Goal: Task Accomplishment & Management: Use online tool/utility

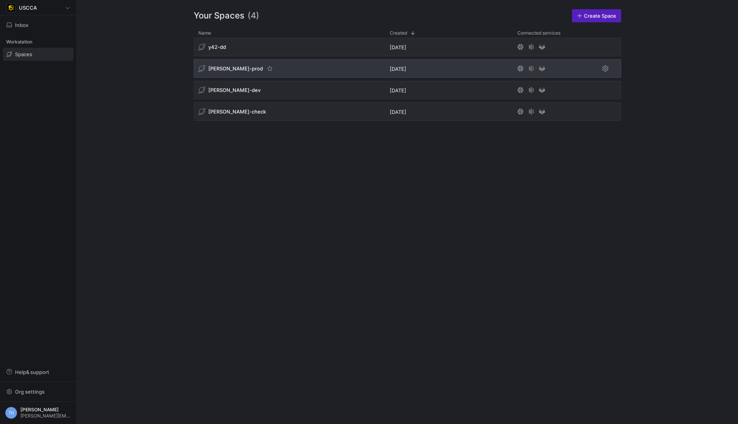
click at [300, 70] on div "[PERSON_NAME]-prod" at bounding box center [289, 68] width 191 height 18
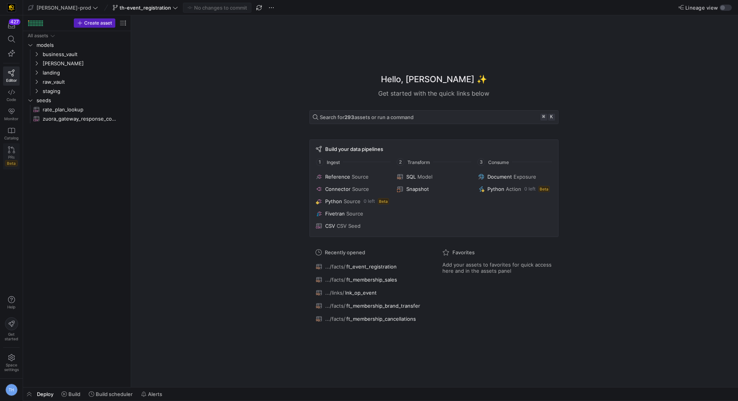
click at [10, 150] on icon at bounding box center [11, 150] width 7 height 7
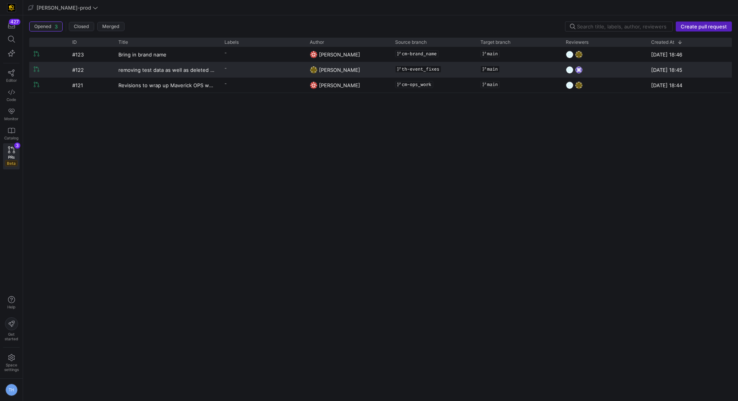
click at [253, 68] on y42-pull-request-list-view-label-cell-renderer "-" at bounding box center [263, 68] width 76 height 11
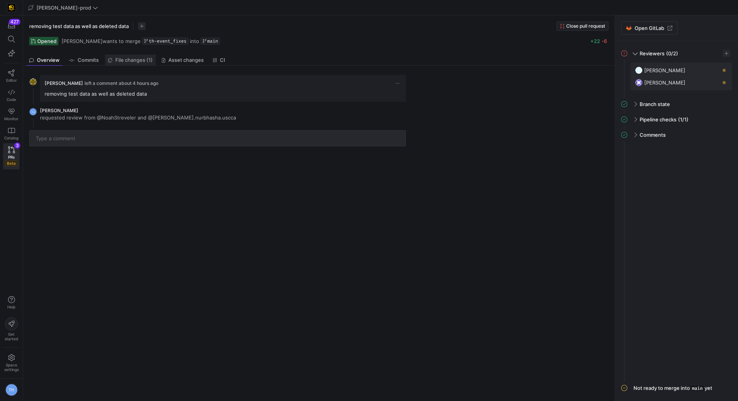
click at [128, 62] on span "File changes (1)" at bounding box center [133, 60] width 37 height 5
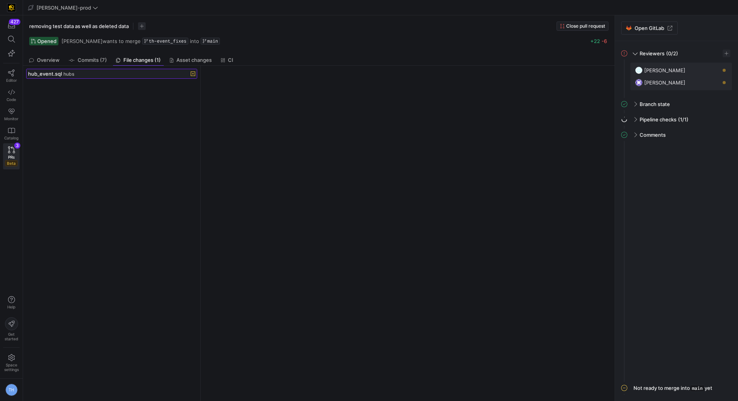
click at [112, 77] on span at bounding box center [112, 73] width 170 height 9
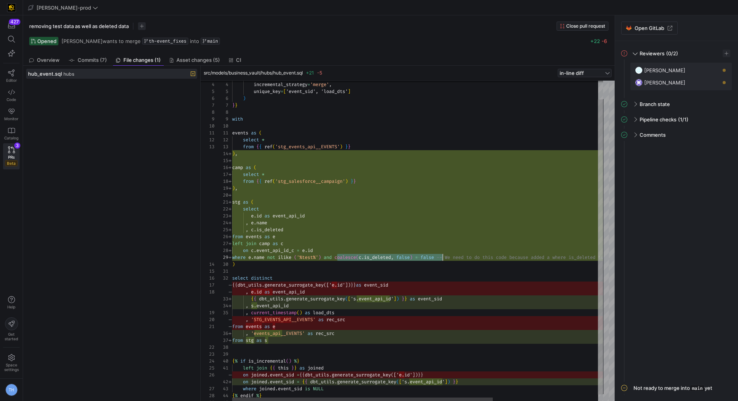
scroll to position [55, 208]
drag, startPoint x: 337, startPoint y: 257, endPoint x: 441, endPoint y: 257, distance: 103.8
click at [441, 257] on div "unique_key = [ 'event_sid', 'load_dts' ] ) } } with events as ( select * from {…" at bounding box center [492, 235] width 520 height 351
click at [440, 237] on div "unique_key = [ 'event_sid', 'load_dts' ] ) } } with events as ( select * from {…" at bounding box center [492, 235] width 520 height 351
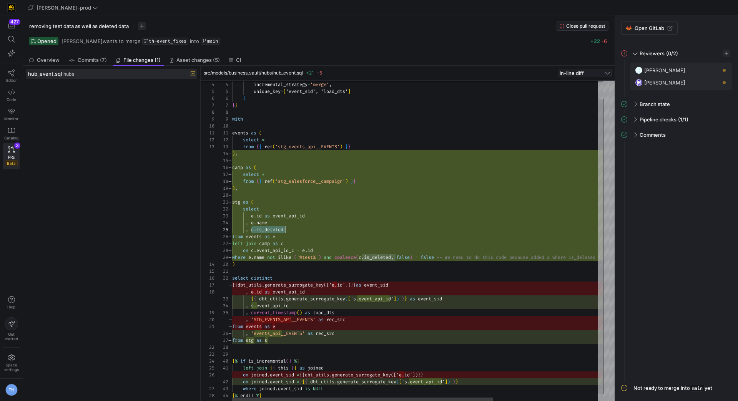
drag, startPoint x: 251, startPoint y: 228, endPoint x: 300, endPoint y: 228, distance: 48.8
click at [300, 228] on div "unique_key = [ 'event_sid', 'load_dts' ] ) } } with events as ( select * from {…" at bounding box center [492, 235] width 520 height 351
click at [255, 214] on div "unique_key = [ 'event_sid', 'load_dts' ] ) } } with events as ( select * from {…" at bounding box center [492, 235] width 520 height 351
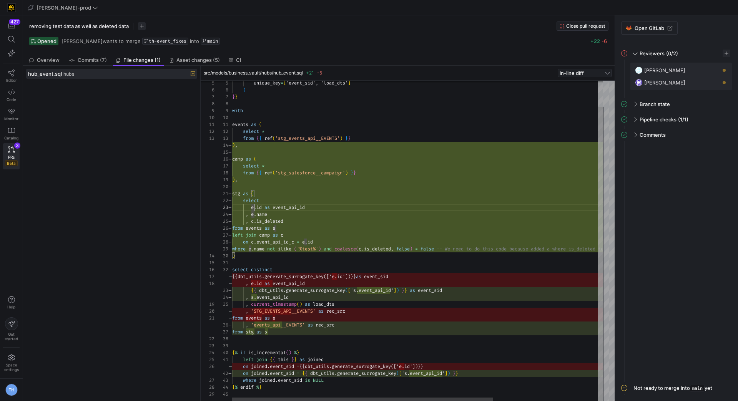
type textarea "left join {{ this }} as joined on joined.event_sid = {{ dbt_utils.generate_surr…"
drag, startPoint x: 241, startPoint y: 375, endPoint x: 491, endPoint y: 377, distance: 250.3
click at [491, 377] on div "unique_key = [ 'event_sid', 'load_dts' ] ) } } with events as ( select * from {…" at bounding box center [492, 227] width 520 height 351
click at [493, 374] on div "unique_key = [ 'event_sid', 'load_dts' ] ) } } with events as ( select * from {…" at bounding box center [492, 227] width 520 height 351
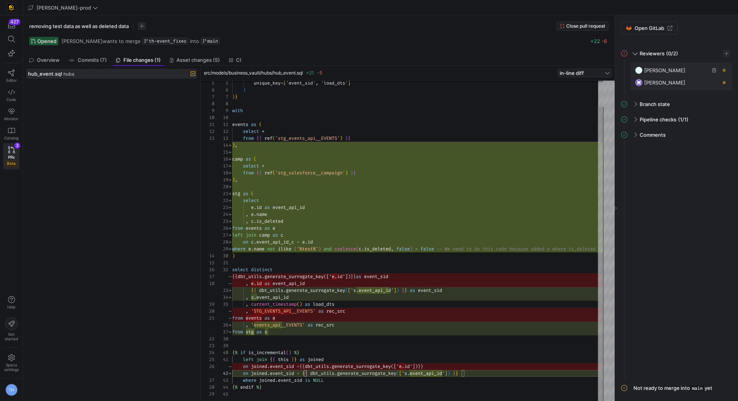
click at [715, 71] on span "button" at bounding box center [715, 71] width 8 height 8
click at [726, 52] on span "button" at bounding box center [727, 54] width 8 height 8
type input "cad"
click at [681, 77] on span "Caden Miller" at bounding box center [677, 76] width 41 height 6
click at [655, 290] on div at bounding box center [369, 200] width 738 height 401
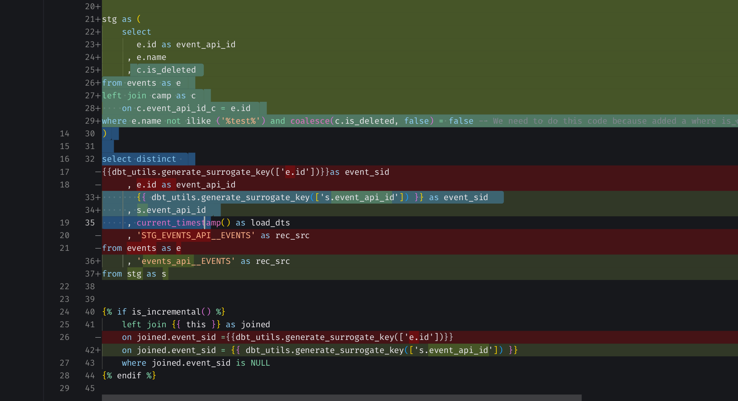
scroll to position [28, 63]
drag, startPoint x: 251, startPoint y: 221, endPoint x: 295, endPoint y: 304, distance: 93.2
click at [295, 304] on div "unique_key = [ 'event_sid', 'load_dts' ] ) } } with events as ( select * from {…" at bounding box center [492, 227] width 520 height 351
type textarea "select distinct {{ dbt_utils.generate_surrogate_key(['s.event_api_id']) }} as e…"
click at [295, 304] on div "unique_key = [ 'event_sid', 'load_dts' ] ) } } with events as ( select * from {…" at bounding box center [492, 227] width 520 height 351
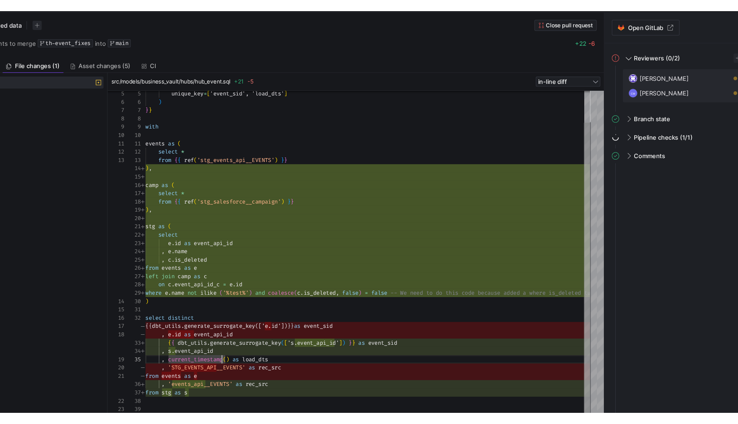
scroll to position [0, 0]
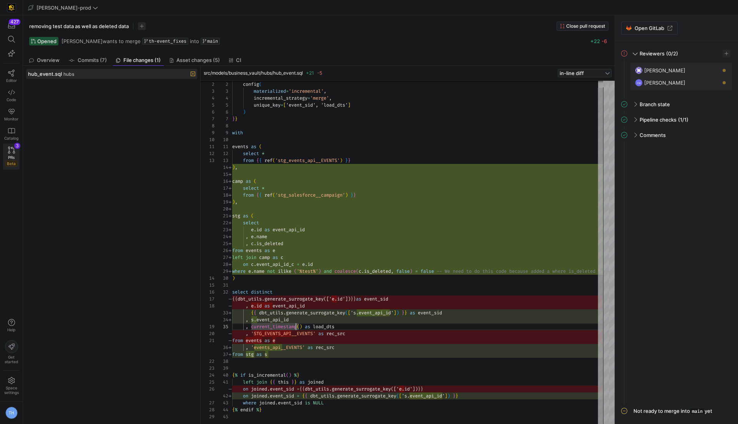
click at [11, 147] on icon at bounding box center [11, 150] width 7 height 7
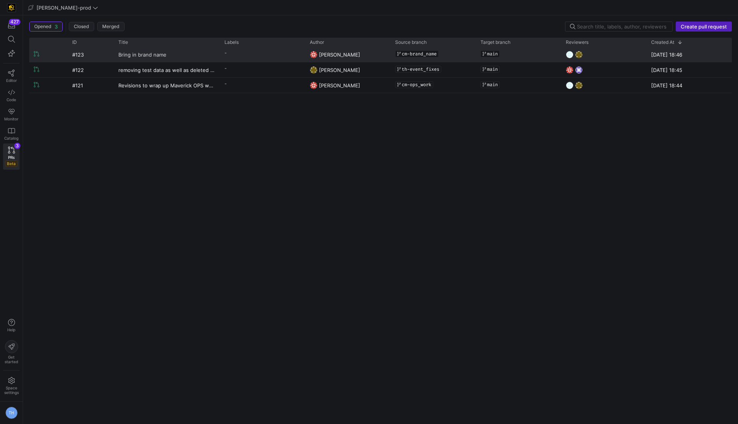
click at [161, 54] on span "Bring in brand name" at bounding box center [142, 54] width 48 height 14
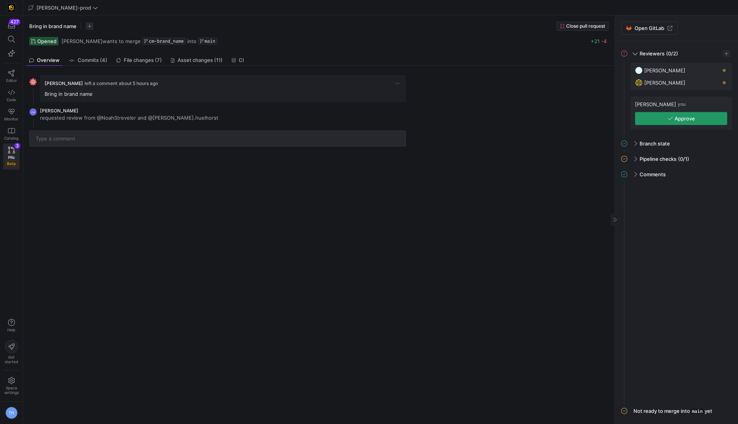
click at [657, 120] on span "button" at bounding box center [682, 118] width 92 height 12
click at [9, 73] on icon at bounding box center [11, 73] width 7 height 7
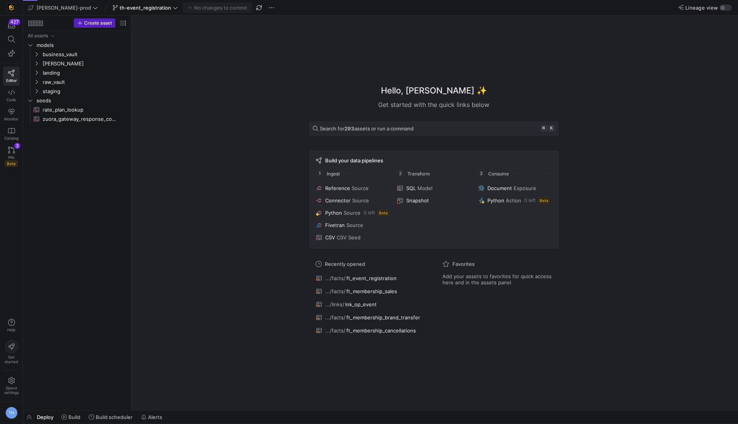
click at [140, 7] on div "th-event_registration" at bounding box center [145, 8] width 69 height 10
click at [147, 8] on div "th-event_registration" at bounding box center [145, 8] width 69 height 10
click at [166, 98] on div "Hello, Tommy ✨ Get started with the quick links below Search for 293 assets or …" at bounding box center [433, 212] width 599 height 395
click at [173, 7] on icon at bounding box center [175, 7] width 5 height 5
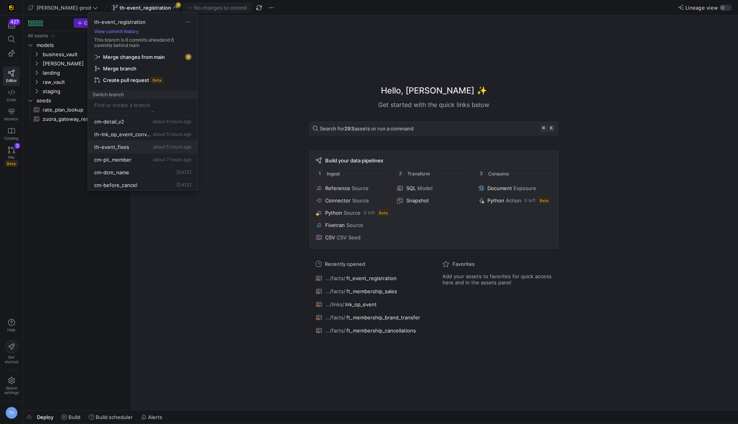
scroll to position [75, 0]
click at [158, 141] on span "about 5 hours ago" at bounding box center [172, 144] width 38 height 6
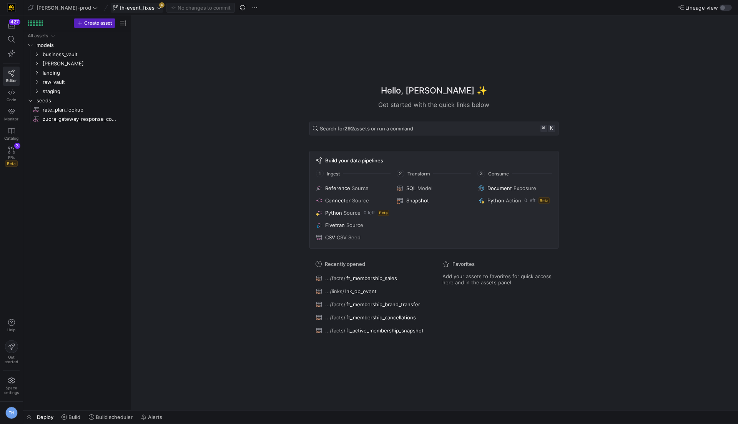
click at [156, 7] on icon at bounding box center [158, 7] width 5 height 5
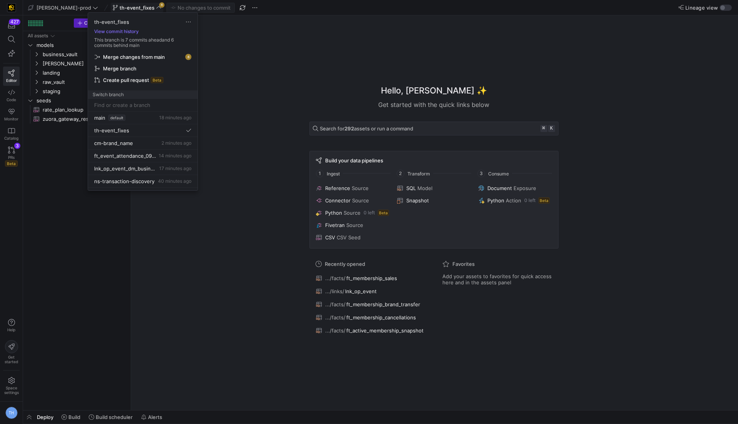
click at [158, 56] on span "Merge changes from main" at bounding box center [134, 57] width 62 height 6
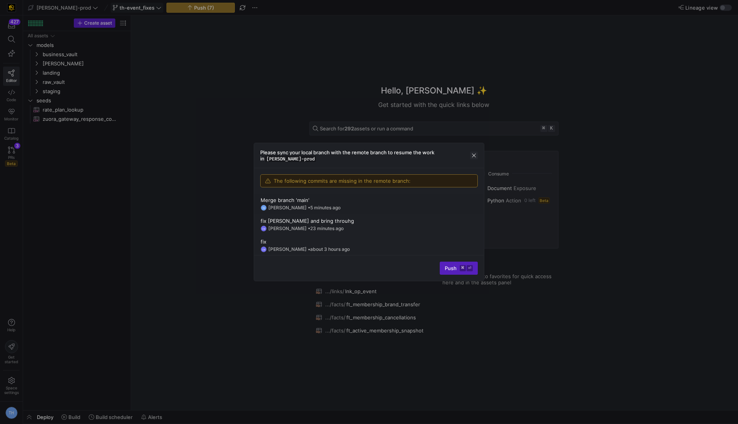
click at [473, 154] on span "button" at bounding box center [474, 156] width 8 height 8
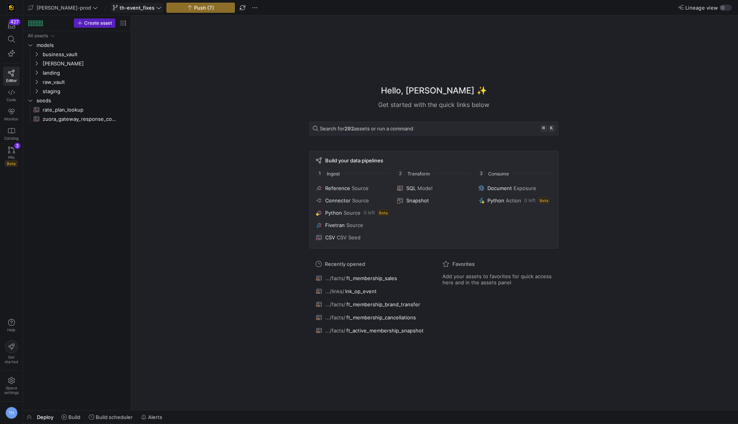
click at [129, 7] on span "th-event_fixes" at bounding box center [137, 8] width 35 height 6
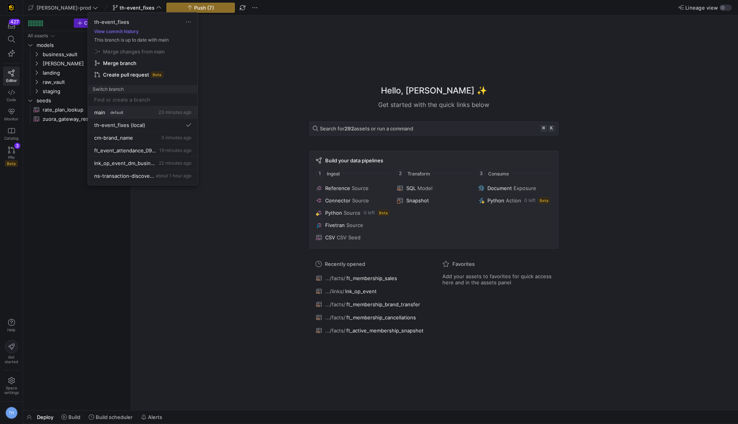
click at [132, 106] on button "main default 23 minutes ago" at bounding box center [143, 112] width 110 height 13
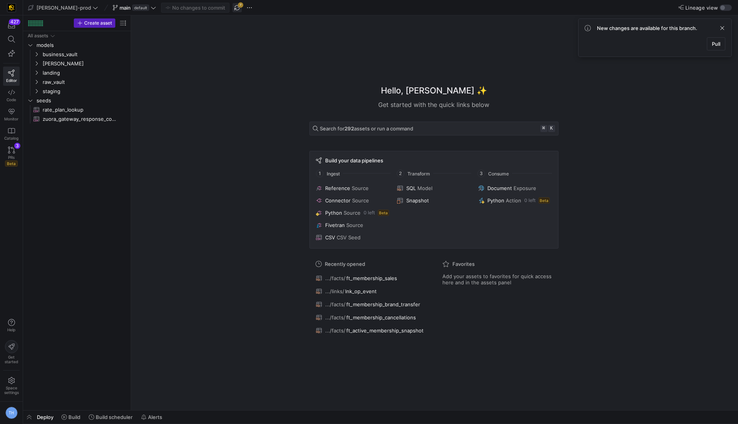
click at [233, 10] on span "button" at bounding box center [237, 7] width 9 height 9
click at [74, 52] on span "business_vault" at bounding box center [75, 54] width 65 height 9
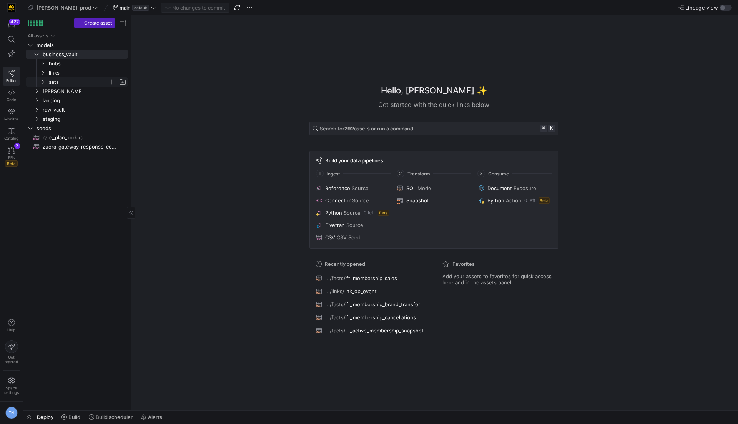
click at [70, 79] on span "sats" at bounding box center [78, 82] width 59 height 9
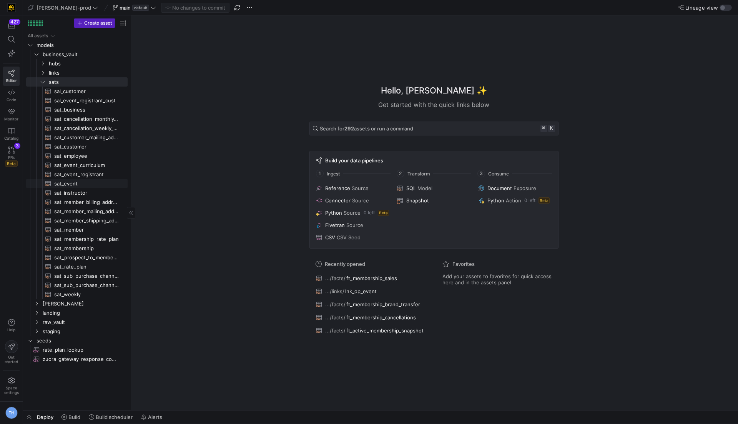
click at [80, 181] on span "sat_event​​​​​​​​​​" at bounding box center [86, 183] width 65 height 9
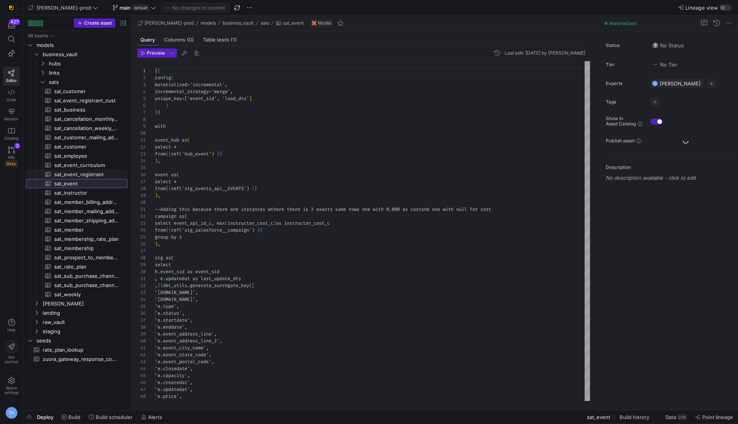
scroll to position [69, 0]
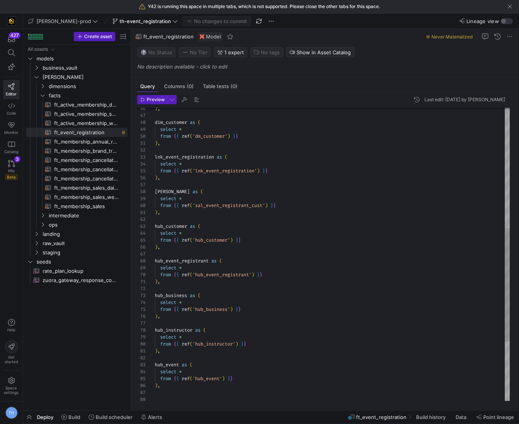
scroll to position [35, 91]
